Goal: Communication & Community: Answer question/provide support

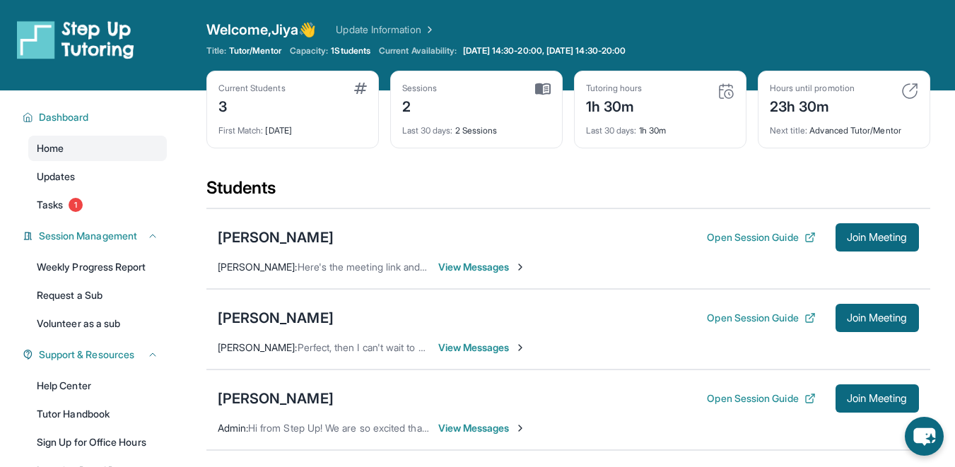
scroll to position [37, 0]
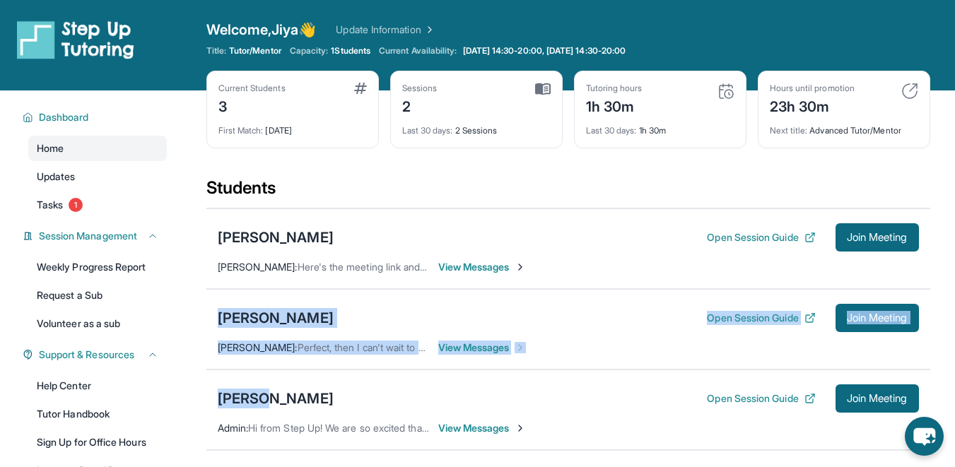
drag, startPoint x: 252, startPoint y: 401, endPoint x: 250, endPoint y: 300, distance: 100.4
click at [250, 300] on div "[PERSON_NAME] Open Session Guide Join Meeting [PERSON_NAME] : Here's the meetin…" at bounding box center [568, 329] width 724 height 243
click at [250, 300] on div "[PERSON_NAME] Open Session Guide Join Meeting [PERSON_NAME] : Perfect, then I c…" at bounding box center [568, 329] width 724 height 81
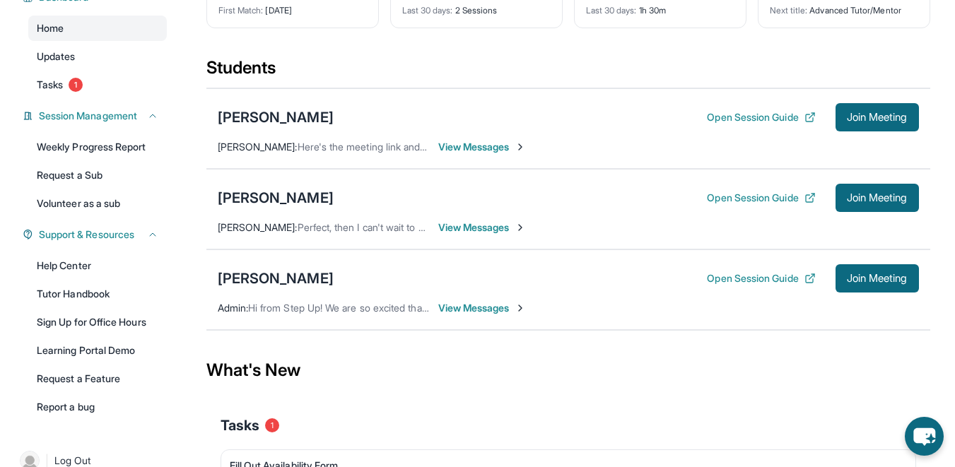
scroll to position [115, 0]
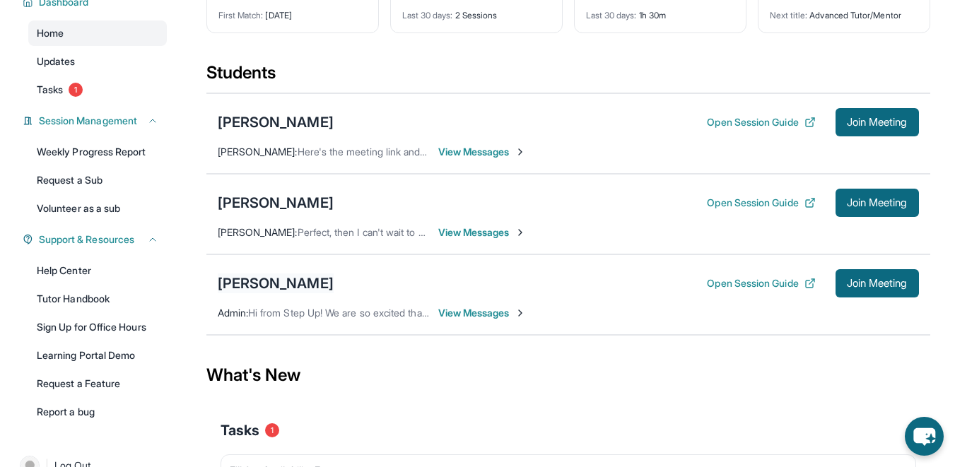
click at [257, 280] on div "[PERSON_NAME]" at bounding box center [276, 283] width 116 height 20
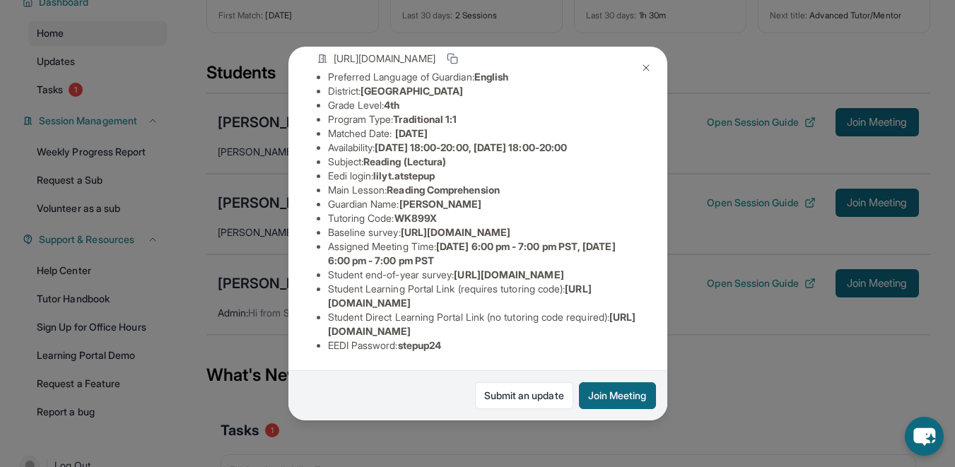
scroll to position [206, 0]
click at [645, 66] on img at bounding box center [645, 67] width 11 height 11
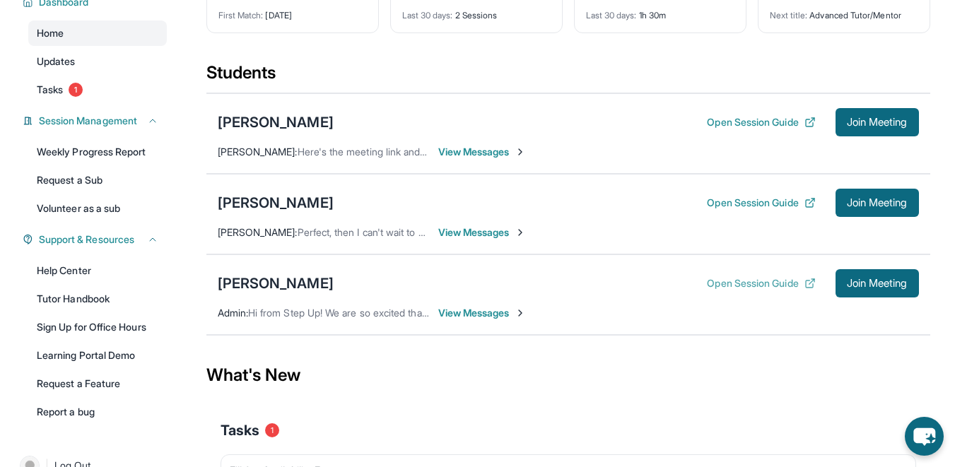
click at [726, 279] on button "Open Session Guide" at bounding box center [761, 283] width 108 height 14
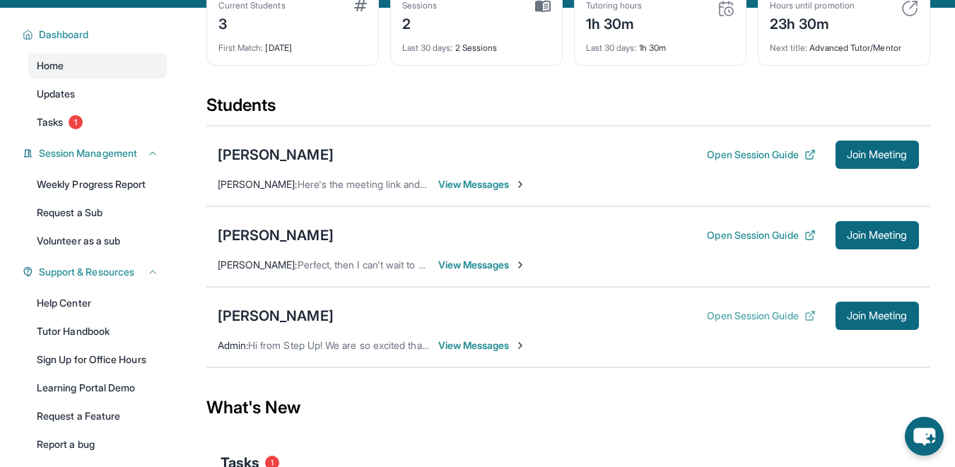
scroll to position [86, 0]
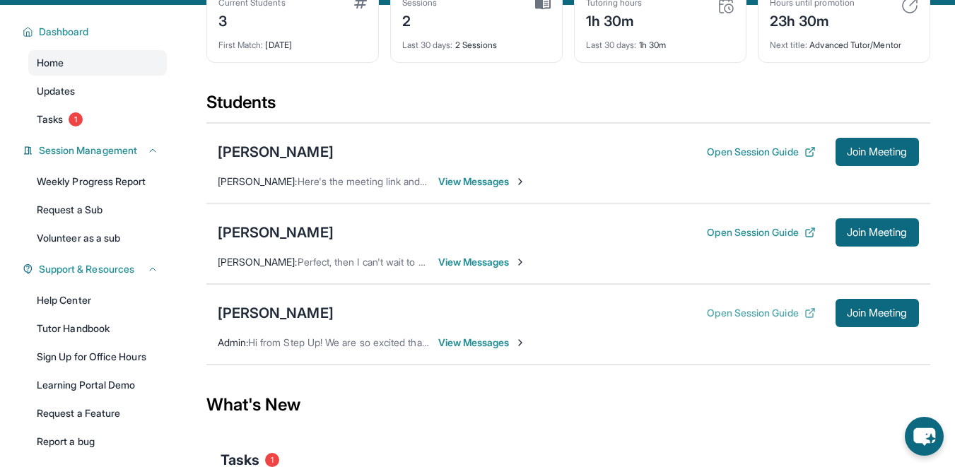
click at [757, 316] on button "Open Session Guide" at bounding box center [761, 313] width 108 height 14
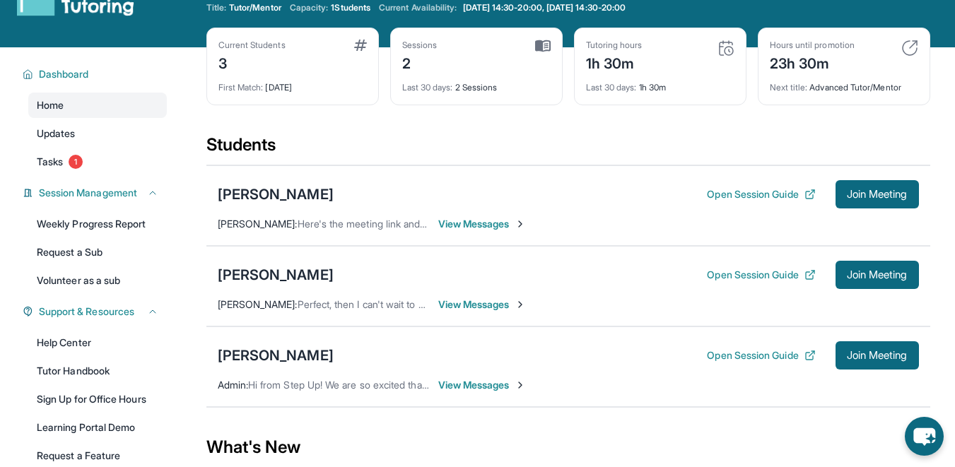
scroll to position [21, 0]
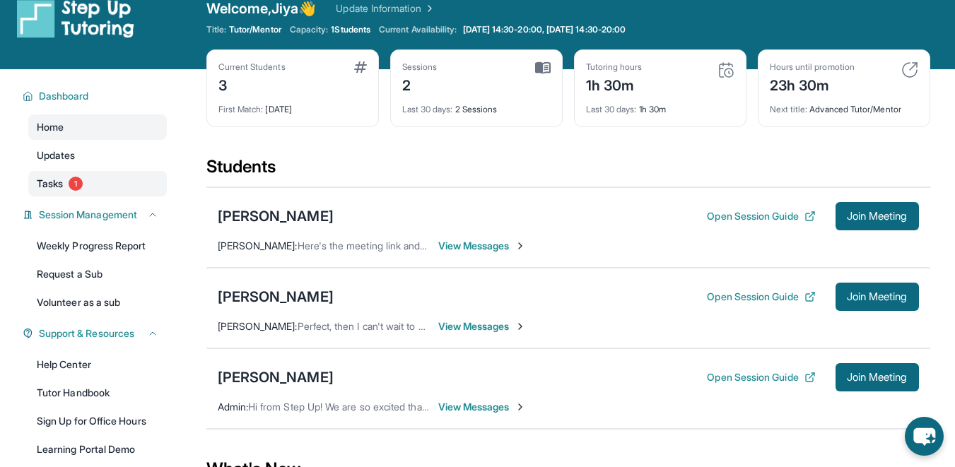
click at [92, 182] on link "Tasks 1" at bounding box center [97, 183] width 139 height 25
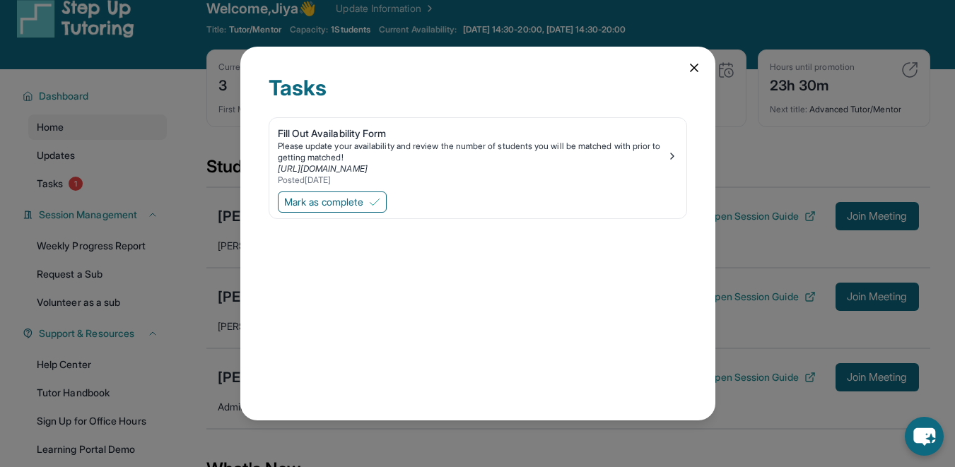
click at [693, 71] on icon at bounding box center [694, 68] width 14 height 14
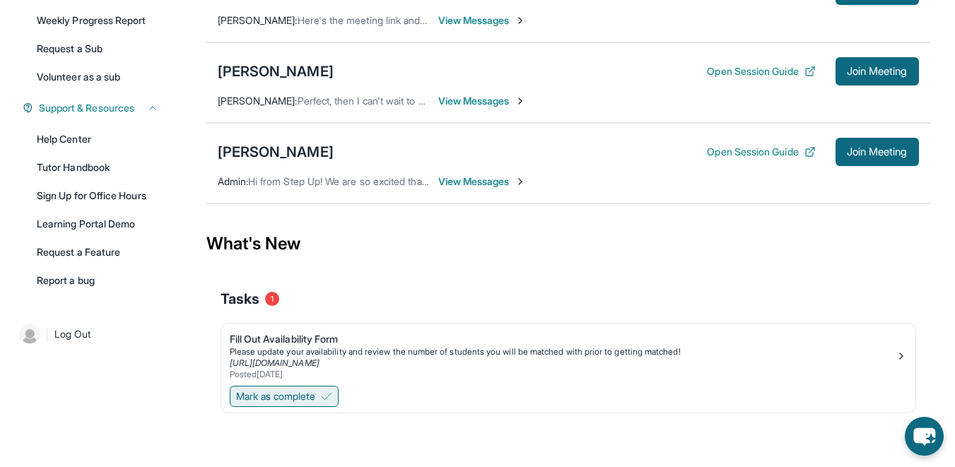
click at [303, 389] on button "Mark as complete" at bounding box center [284, 396] width 109 height 21
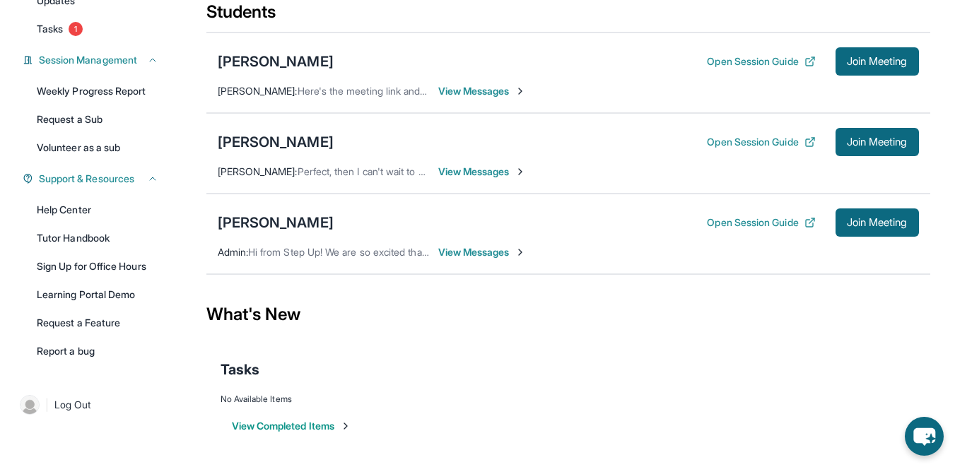
scroll to position [0, 0]
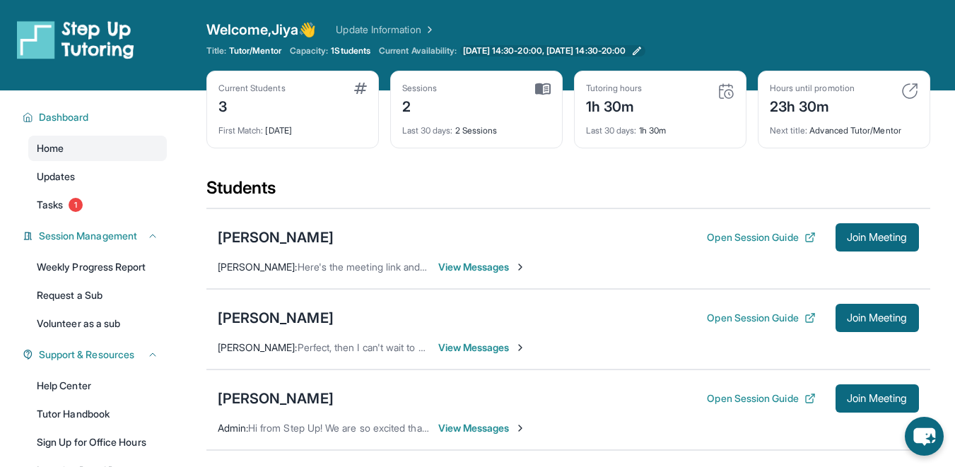
click at [509, 47] on span "[DATE] 14:30-20:00, [DATE] 14:30-20:00" at bounding box center [544, 50] width 163 height 11
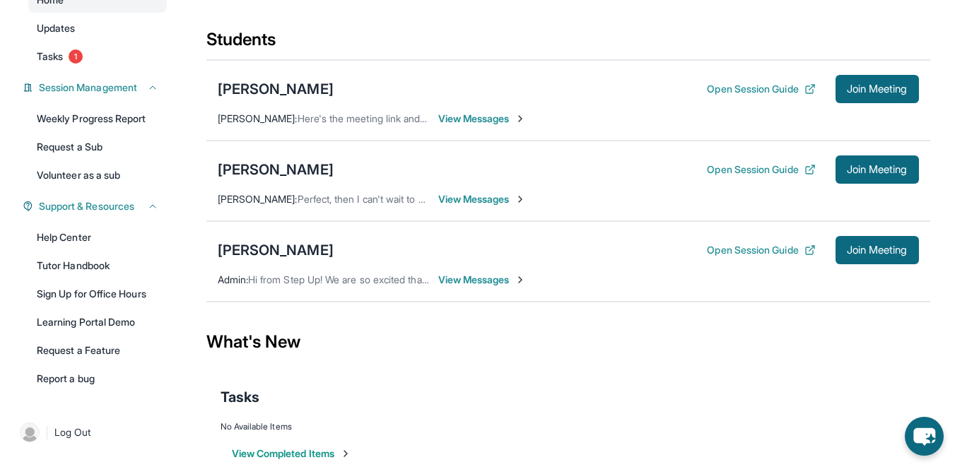
scroll to position [176, 0]
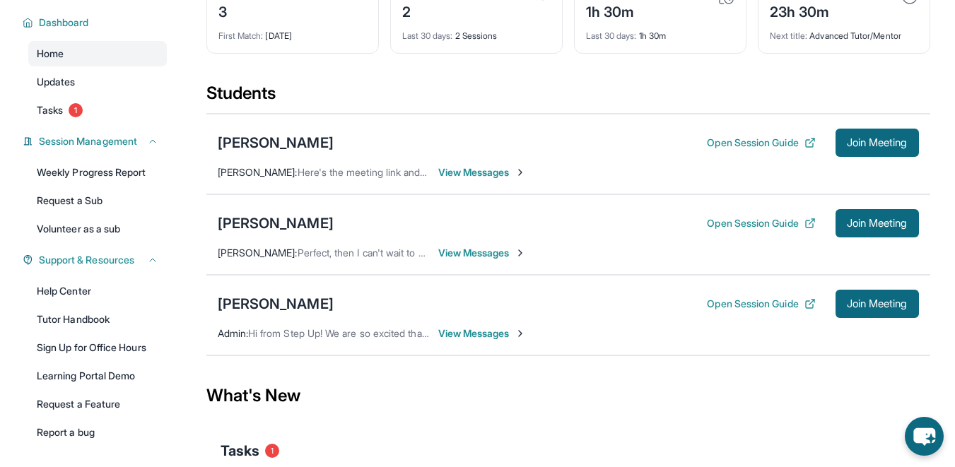
scroll to position [100, 0]
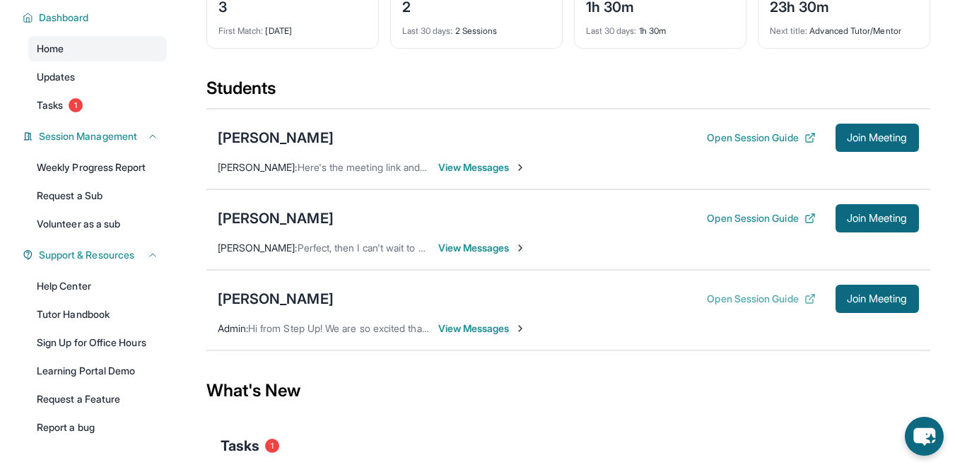
click at [758, 292] on button "Open Session Guide" at bounding box center [761, 299] width 108 height 14
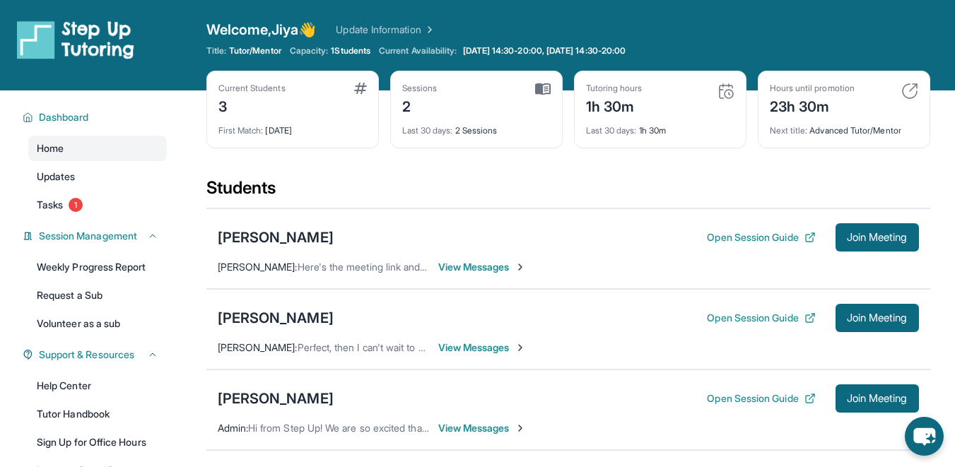
scroll to position [60, 0]
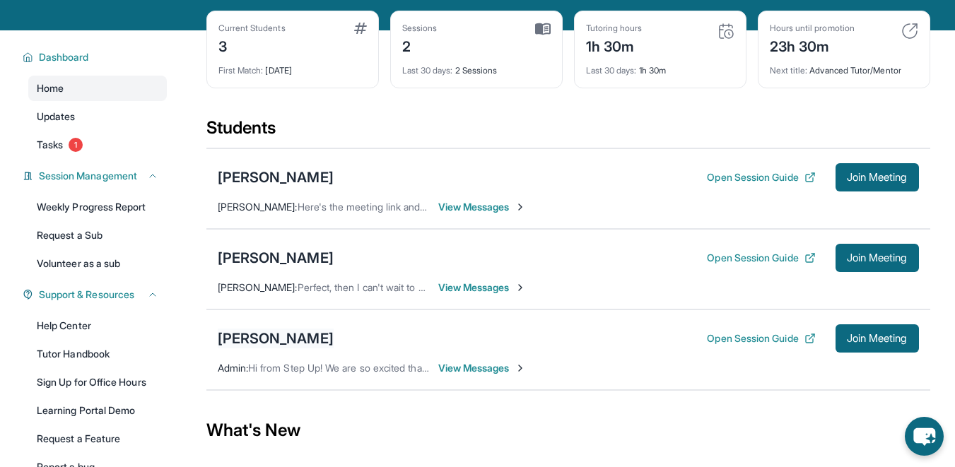
click at [237, 336] on div "[PERSON_NAME]" at bounding box center [276, 339] width 116 height 20
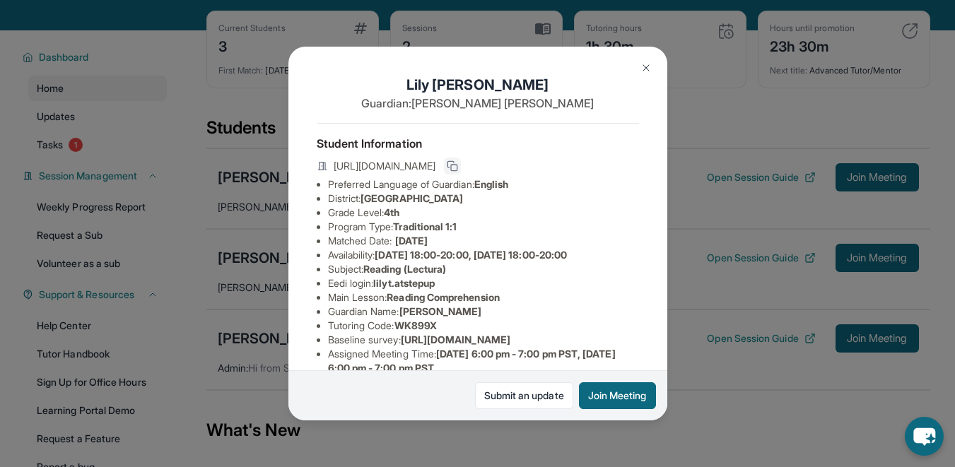
click at [461, 172] on button at bounding box center [452, 166] width 17 height 17
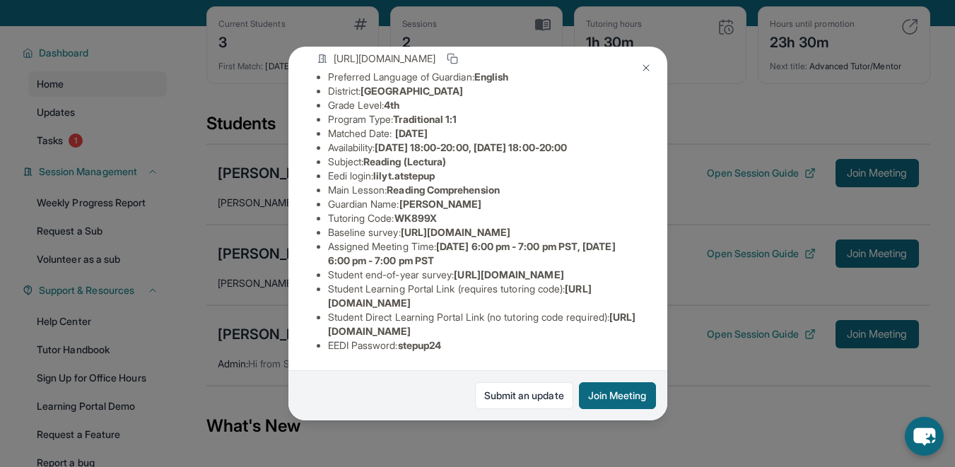
scroll to position [69, 0]
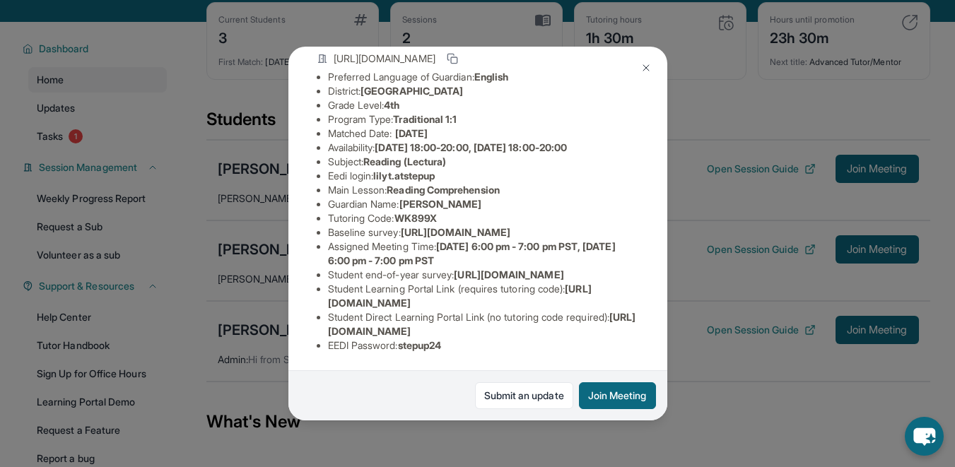
click at [637, 69] on button at bounding box center [646, 68] width 28 height 28
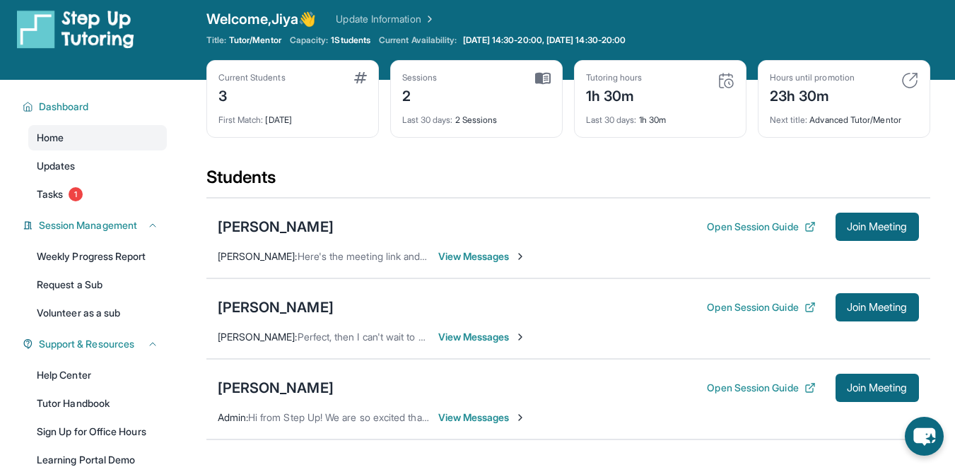
scroll to position [0, 0]
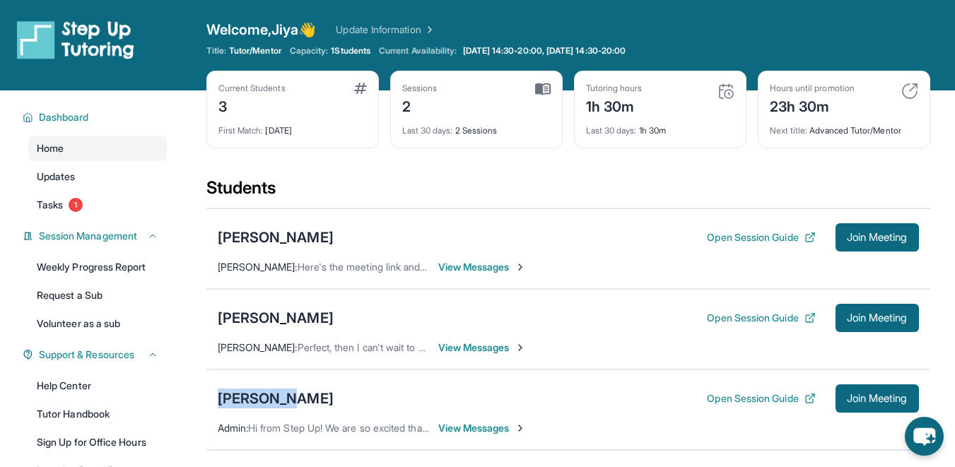
drag, startPoint x: 281, startPoint y: 399, endPoint x: 218, endPoint y: 398, distance: 62.2
click at [218, 398] on div "Lily Tran Open Session Guide Join Meeting" at bounding box center [568, 398] width 701 height 28
copy div "[PERSON_NAME]"
click at [290, 319] on div "[PERSON_NAME]" at bounding box center [276, 318] width 116 height 20
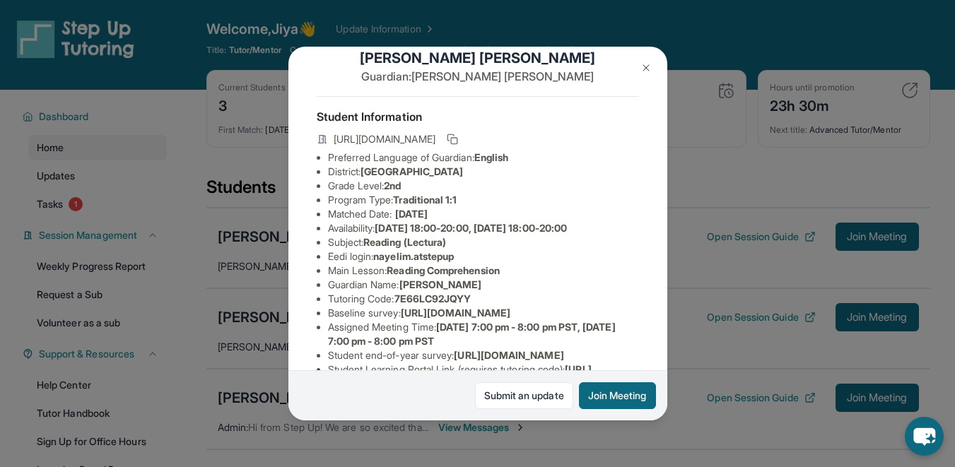
scroll to position [23, 0]
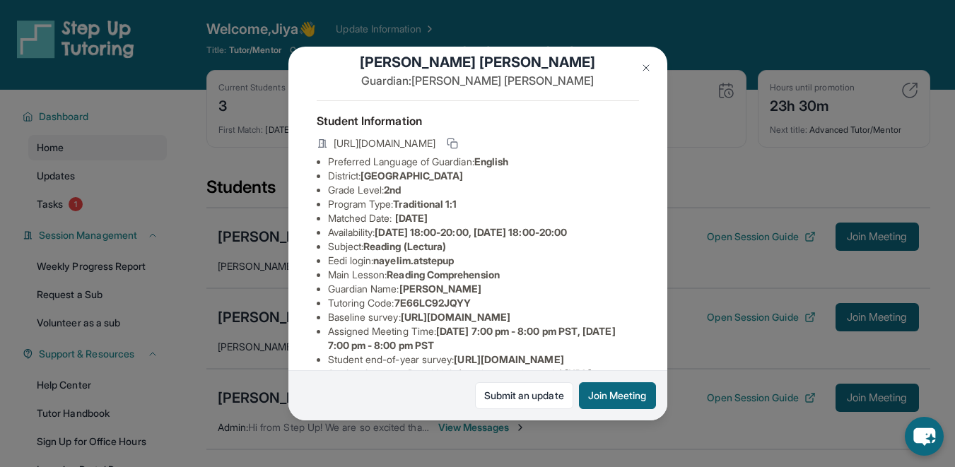
click at [637, 69] on button at bounding box center [646, 68] width 28 height 28
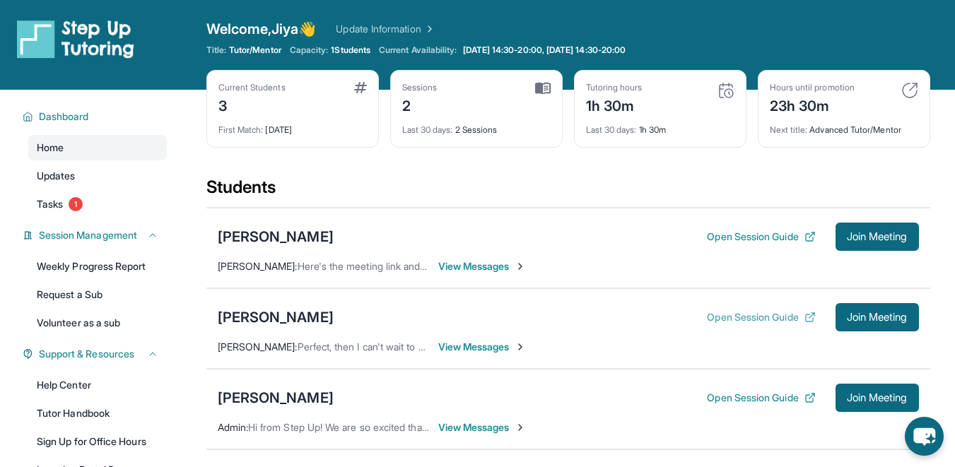
click at [735, 311] on button "Open Session Guide" at bounding box center [761, 317] width 108 height 14
click at [722, 90] on img at bounding box center [725, 90] width 17 height 17
click at [249, 398] on div "[PERSON_NAME]" at bounding box center [276, 398] width 116 height 20
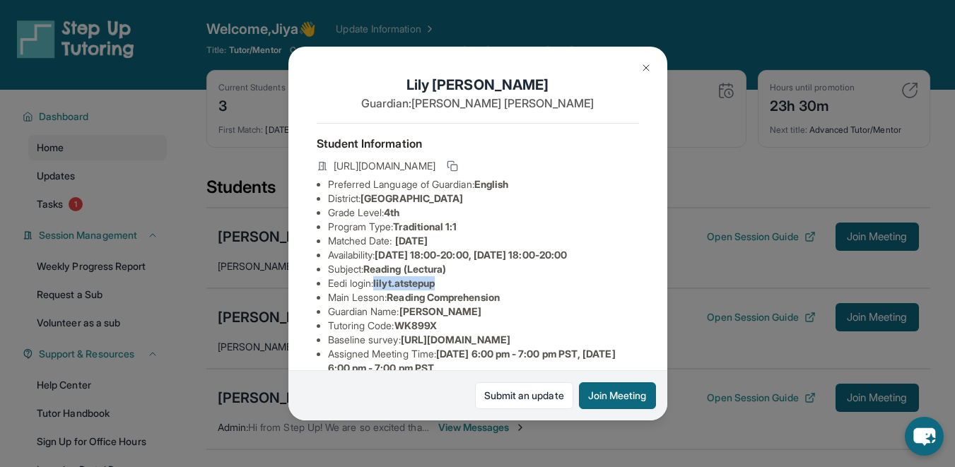
drag, startPoint x: 379, startPoint y: 286, endPoint x: 457, endPoint y: 286, distance: 77.0
click at [457, 286] on li "Eedi login : lilyt.atstepup" at bounding box center [483, 283] width 311 height 14
copy span "lilyt.atstepup"
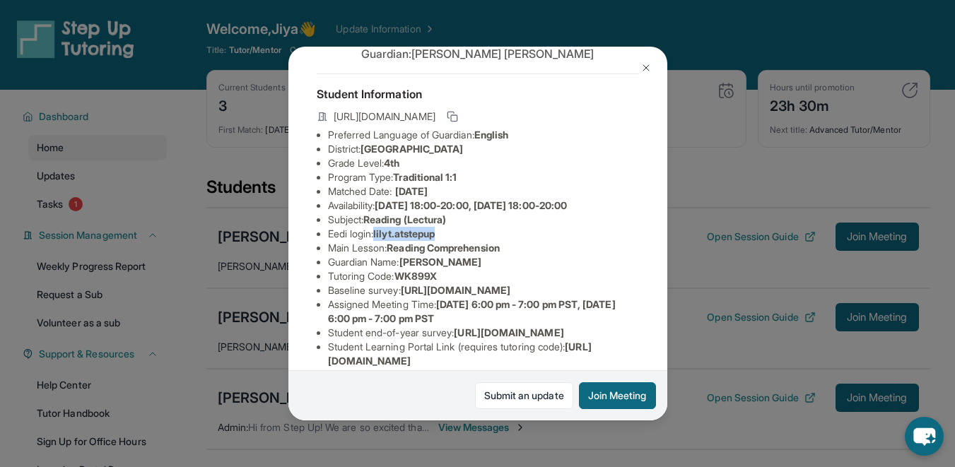
scroll to position [0, 0]
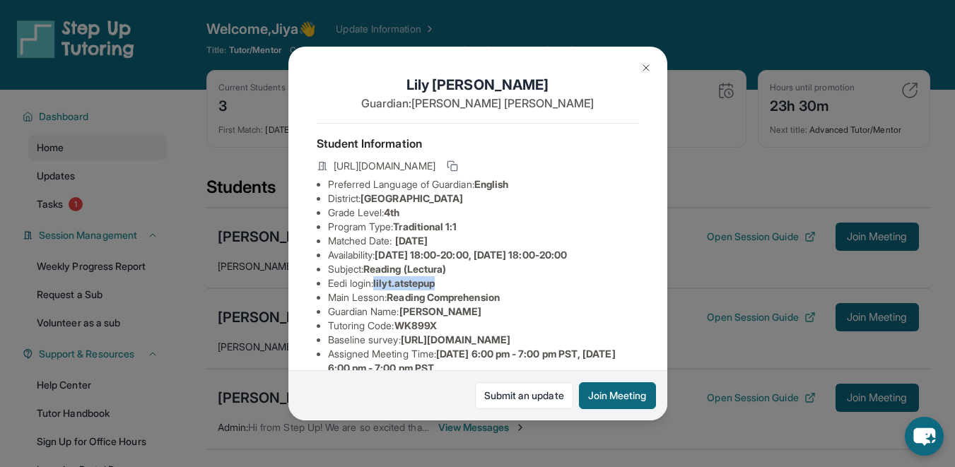
click at [651, 64] on button at bounding box center [646, 68] width 28 height 28
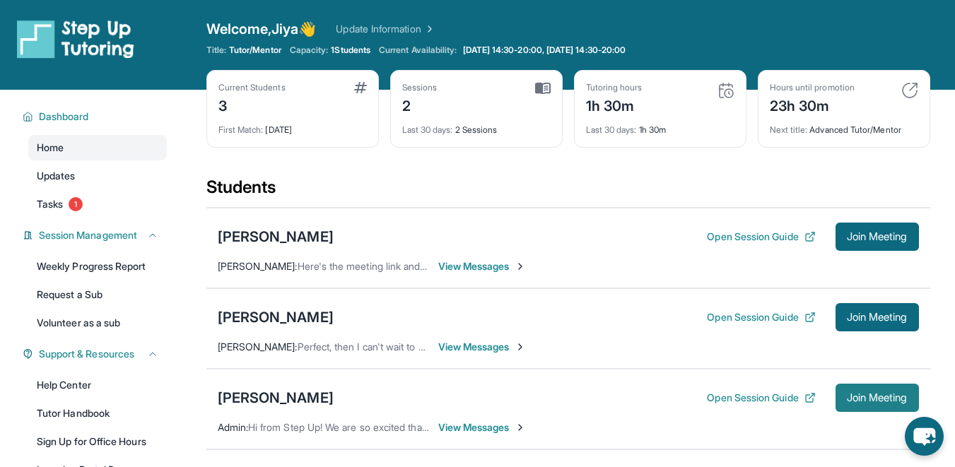
click at [852, 389] on button "Join Meeting" at bounding box center [876, 398] width 83 height 28
click at [893, 395] on span "Join Meeting" at bounding box center [877, 398] width 61 height 8
